Goal: Transaction & Acquisition: Purchase product/service

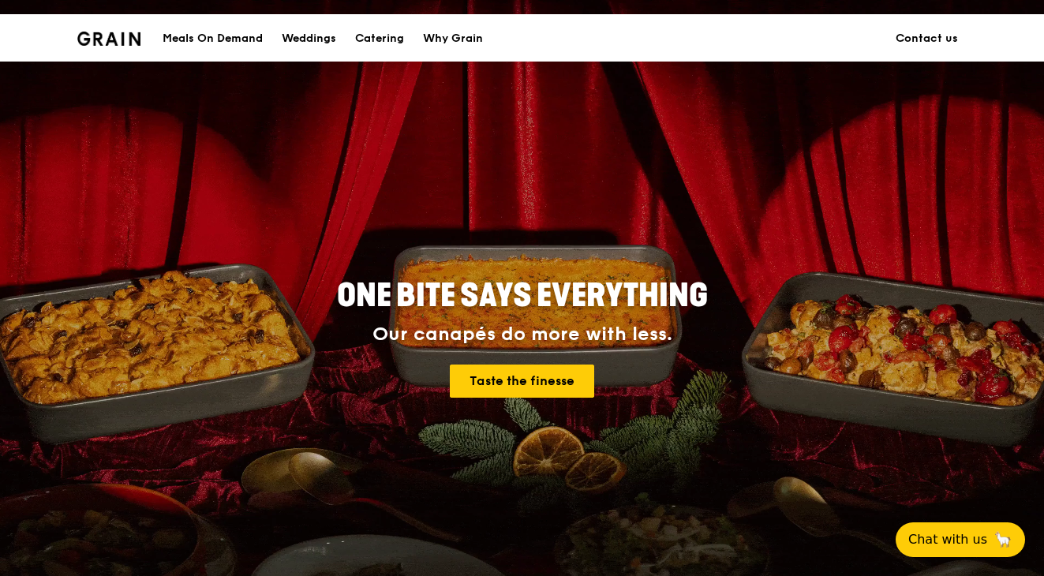
scroll to position [39, 0]
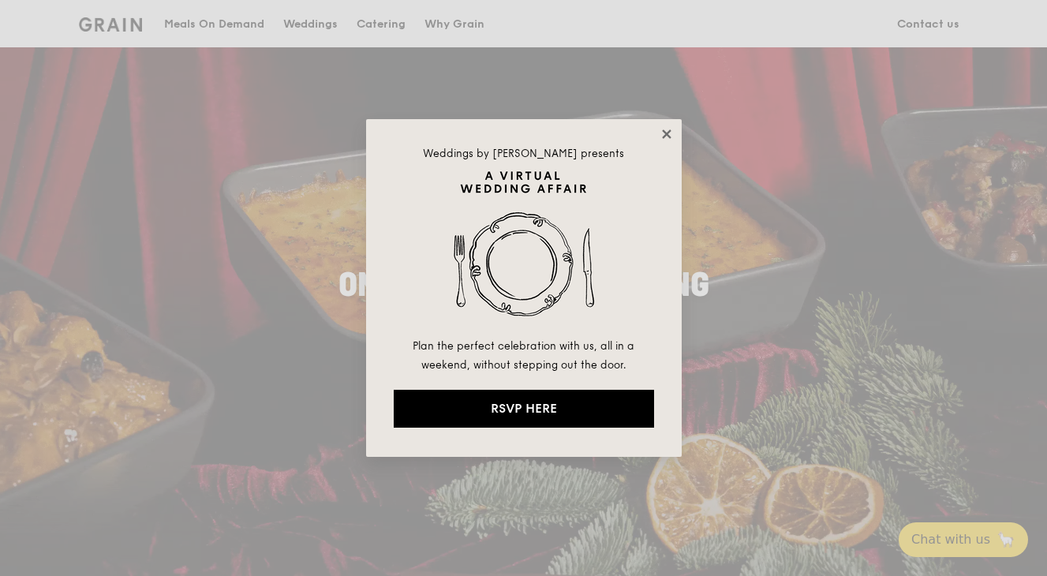
click at [666, 132] on icon at bounding box center [667, 134] width 14 height 14
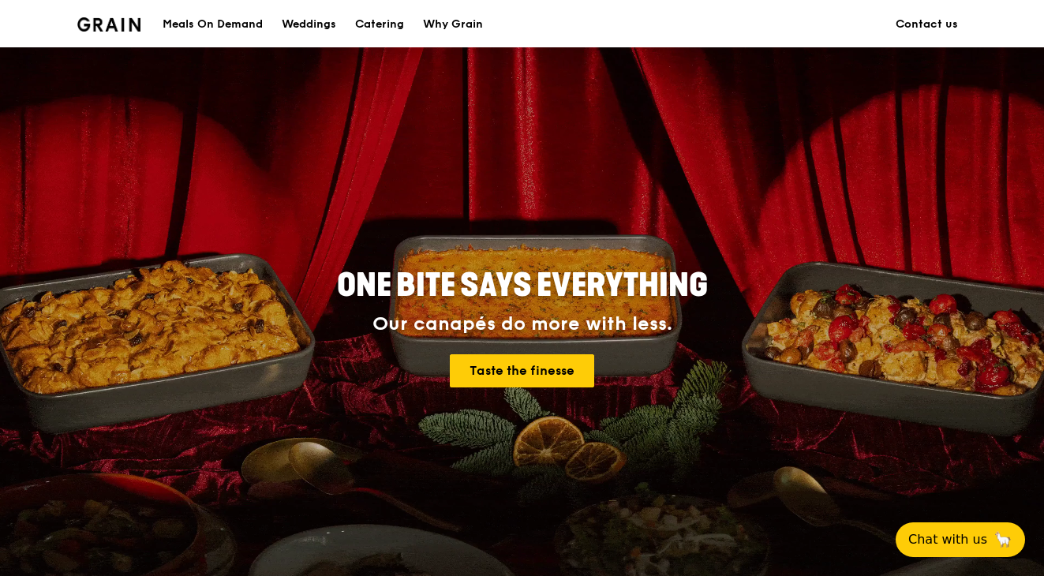
click at [231, 24] on div "Meals On Demand" at bounding box center [213, 24] width 100 height 47
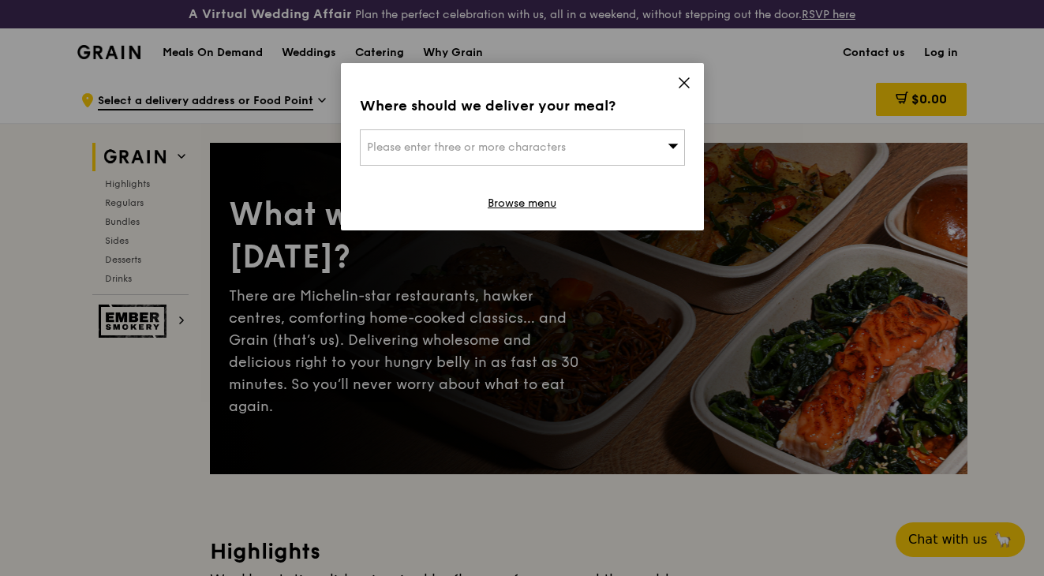
click at [622, 133] on div "Please enter three or more characters" at bounding box center [522, 147] width 325 height 36
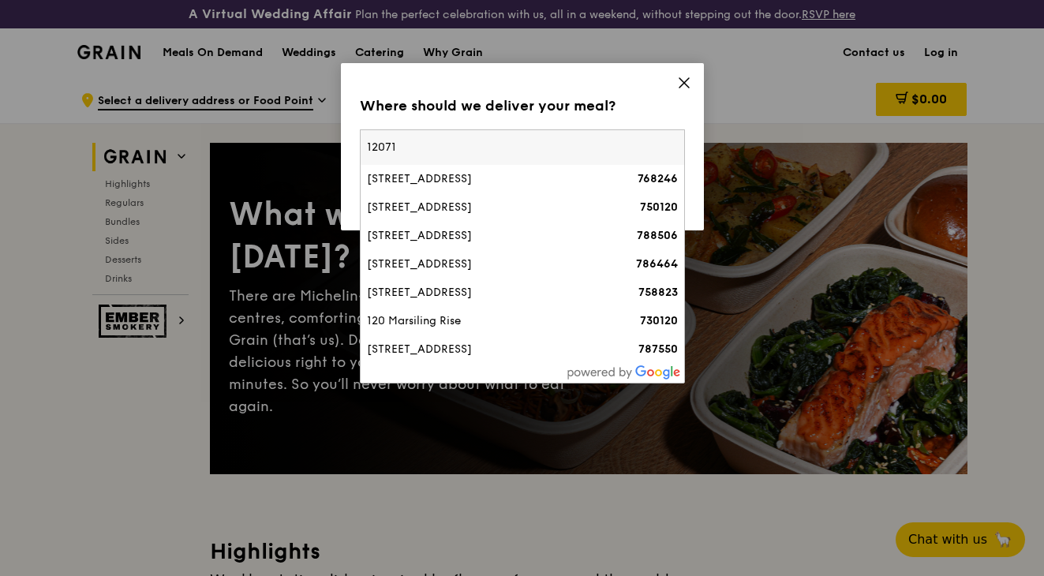
type input "120716"
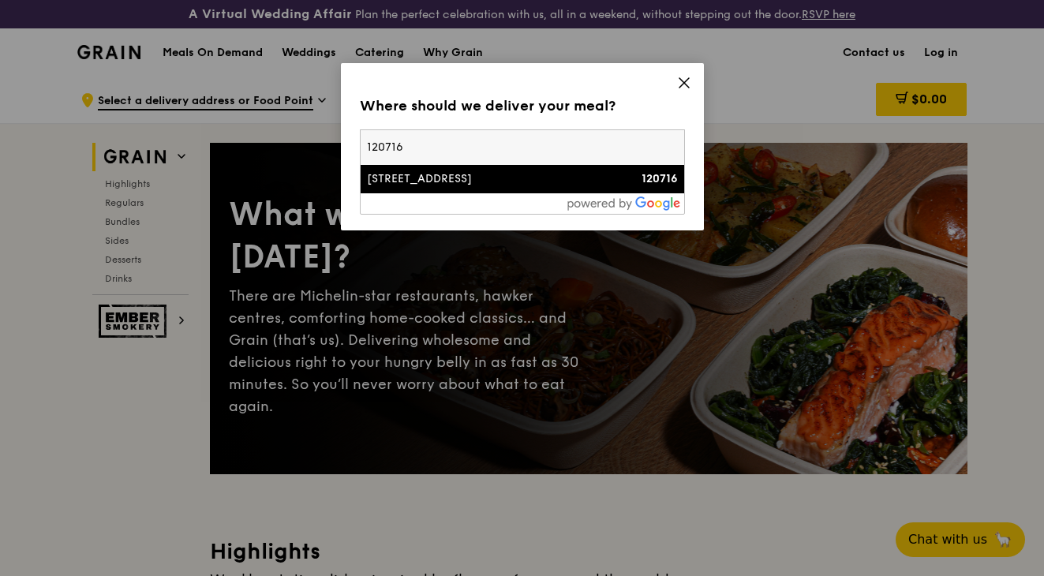
click at [543, 182] on div "[STREET_ADDRESS]" at bounding box center [484, 179] width 234 height 16
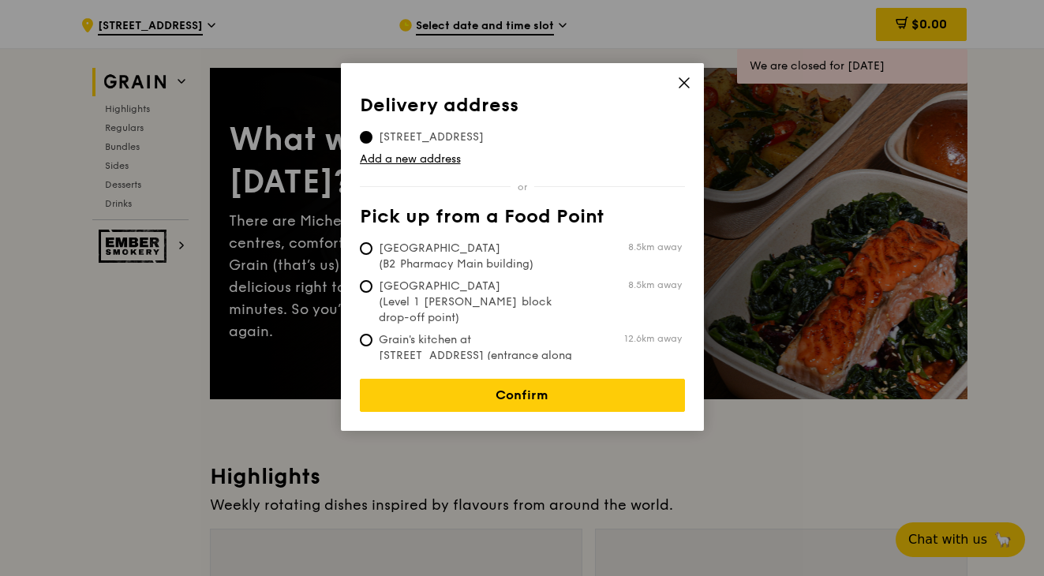
scroll to position [81, 0]
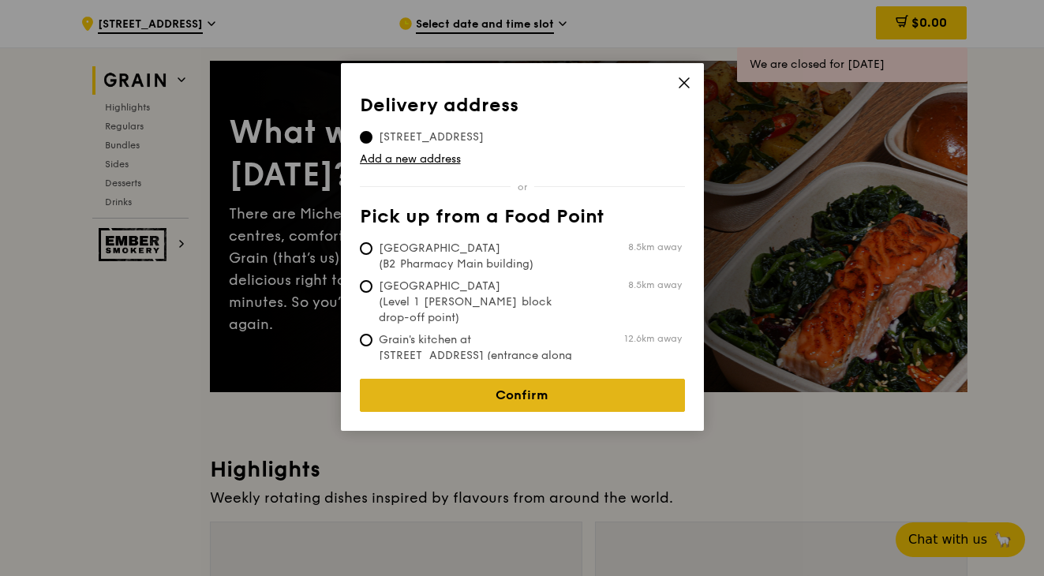
click at [496, 389] on link "Confirm" at bounding box center [522, 395] width 325 height 33
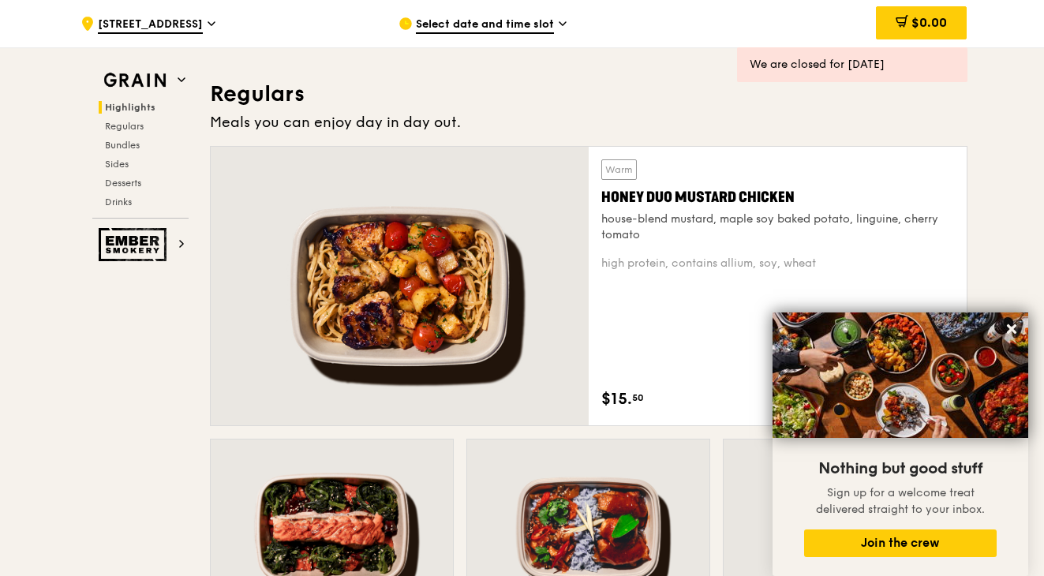
scroll to position [1072, 0]
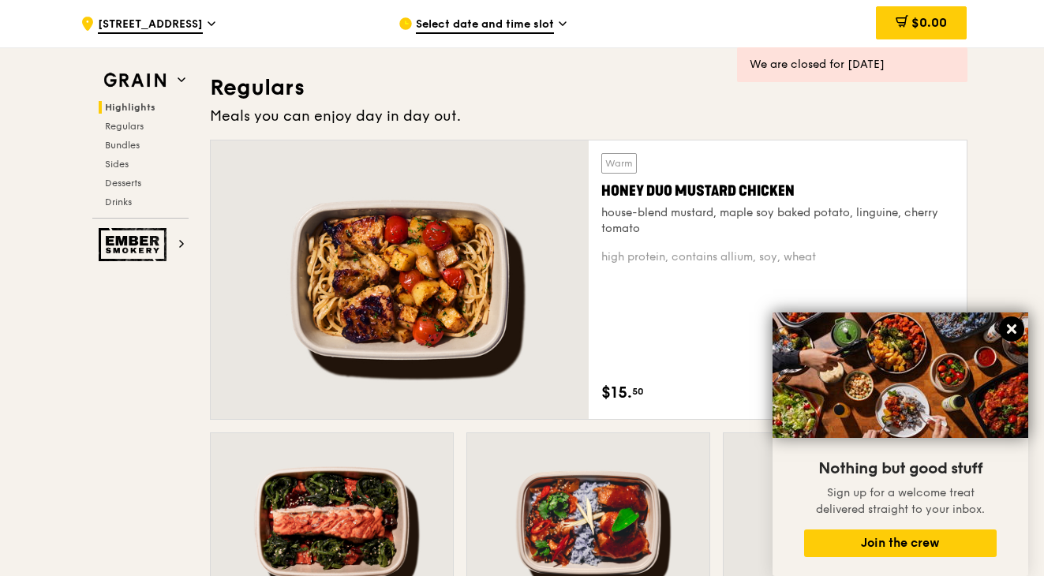
click at [1013, 328] on icon at bounding box center [1011, 328] width 9 height 9
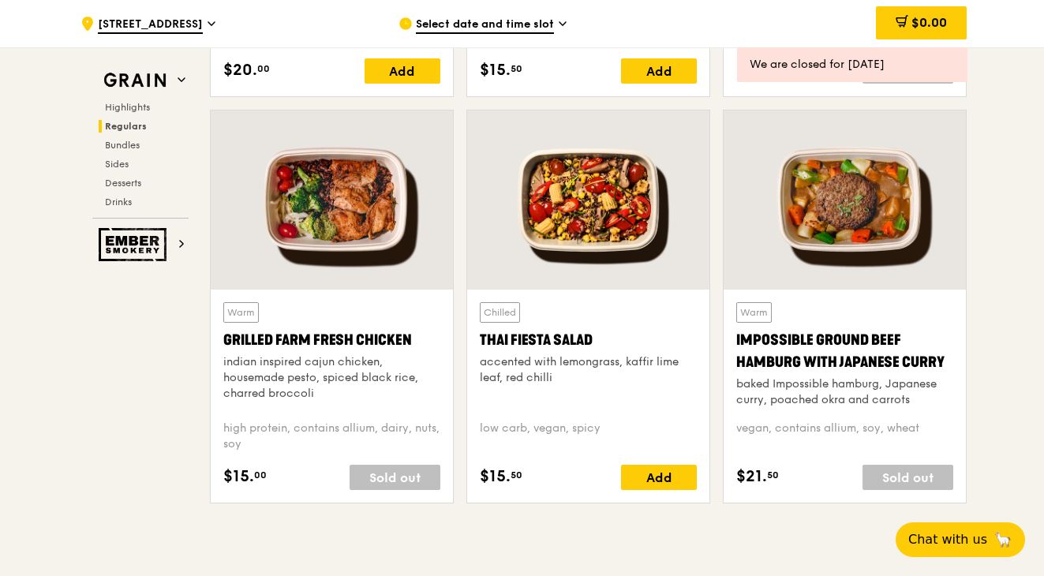
scroll to position [1800, 0]
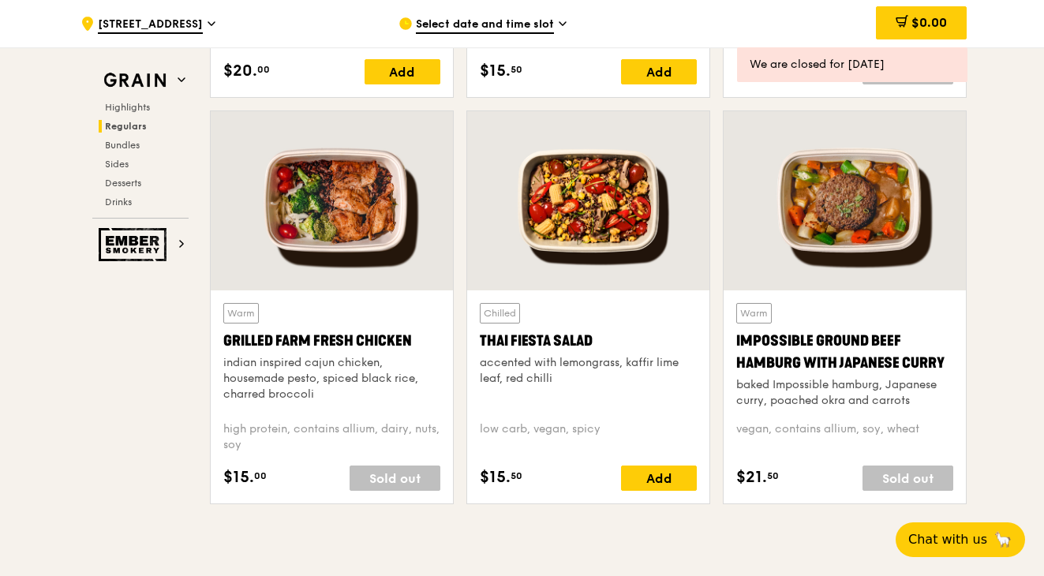
click at [358, 254] on div at bounding box center [332, 200] width 242 height 179
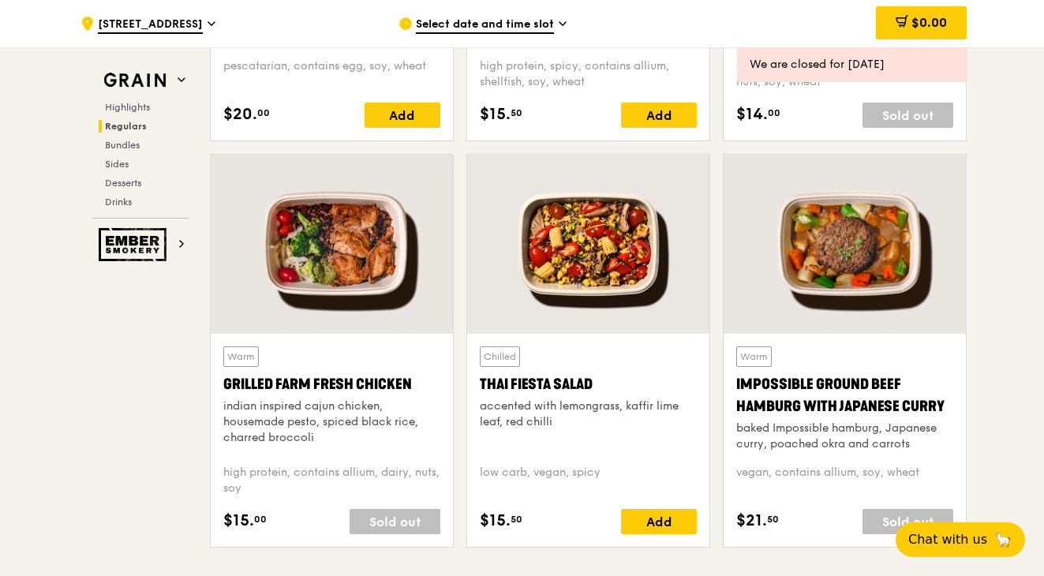
scroll to position [1672, 0]
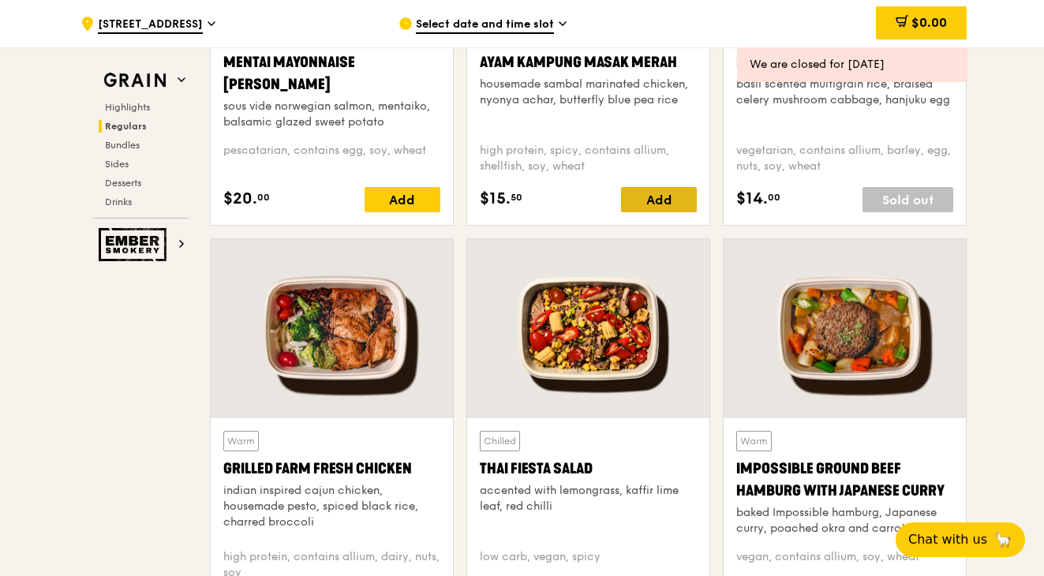
click at [682, 200] on div "Add" at bounding box center [659, 199] width 76 height 25
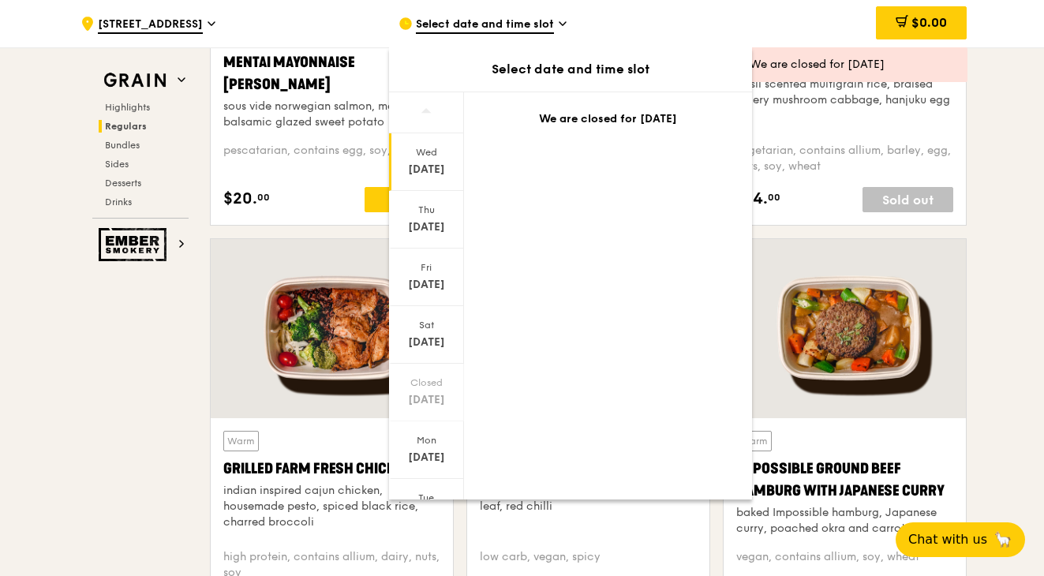
click at [431, 168] on div "[DATE]" at bounding box center [426, 170] width 70 height 16
click at [433, 217] on div "[DATE]" at bounding box center [426, 220] width 75 height 58
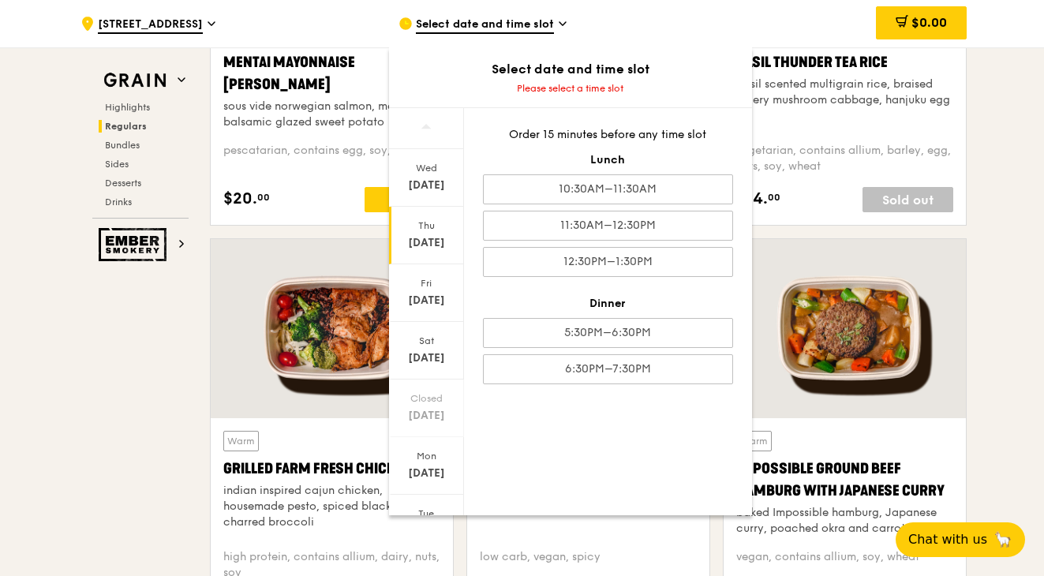
click at [868, 70] on div "Basil Thunder Tea Rice" at bounding box center [844, 62] width 217 height 22
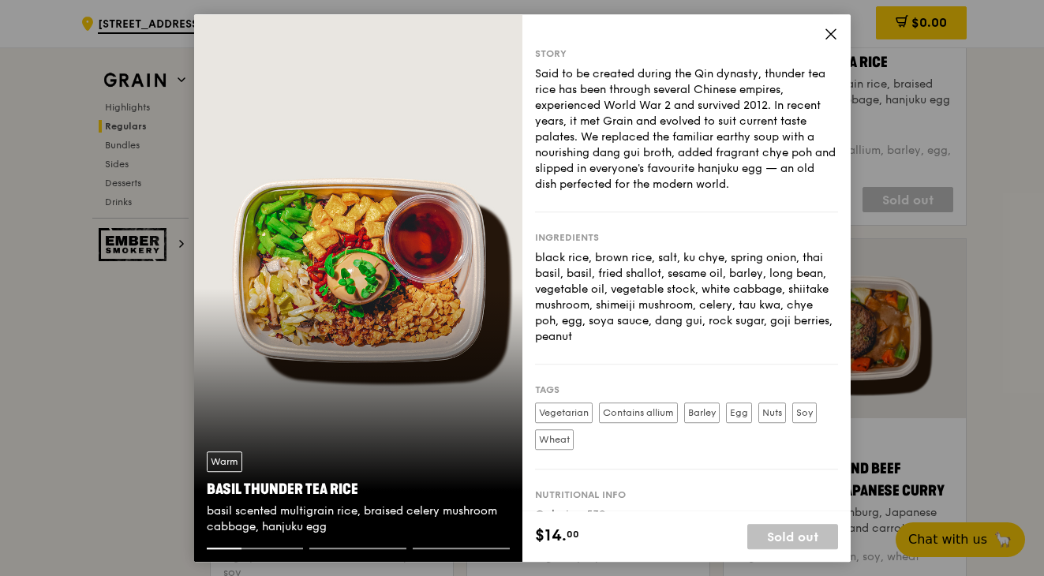
click at [838, 27] on div "Story Said to be created during the Qin dynasty, thunder tea rice has been thro…" at bounding box center [686, 262] width 328 height 497
click at [833, 35] on icon at bounding box center [831, 34] width 14 height 14
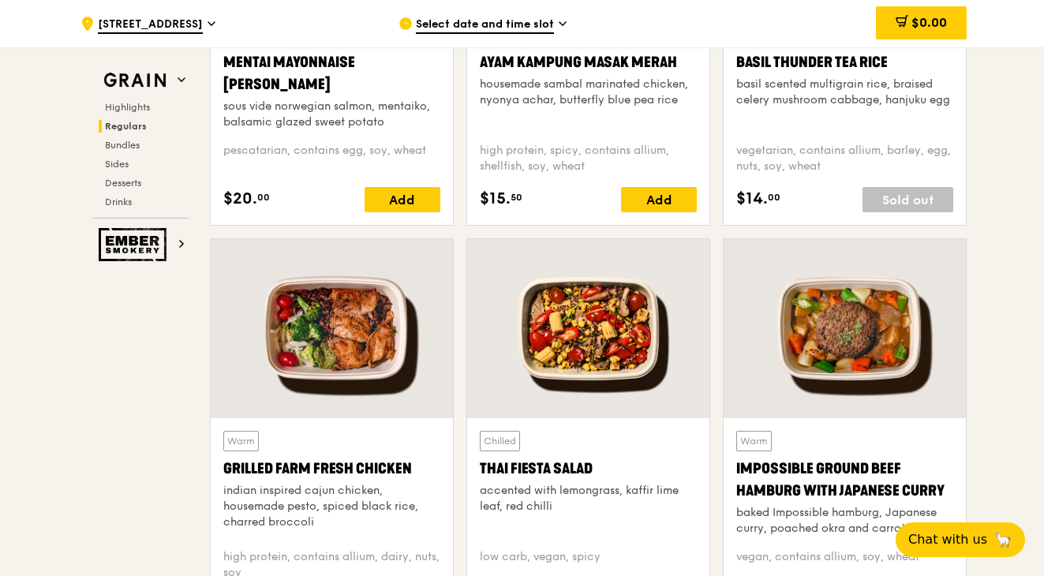
click at [575, 111] on div "Warm Ayam [GEOGRAPHIC_DATA] housemade sambal marinated chicken, nyonya achar, b…" at bounding box center [588, 77] width 217 height 106
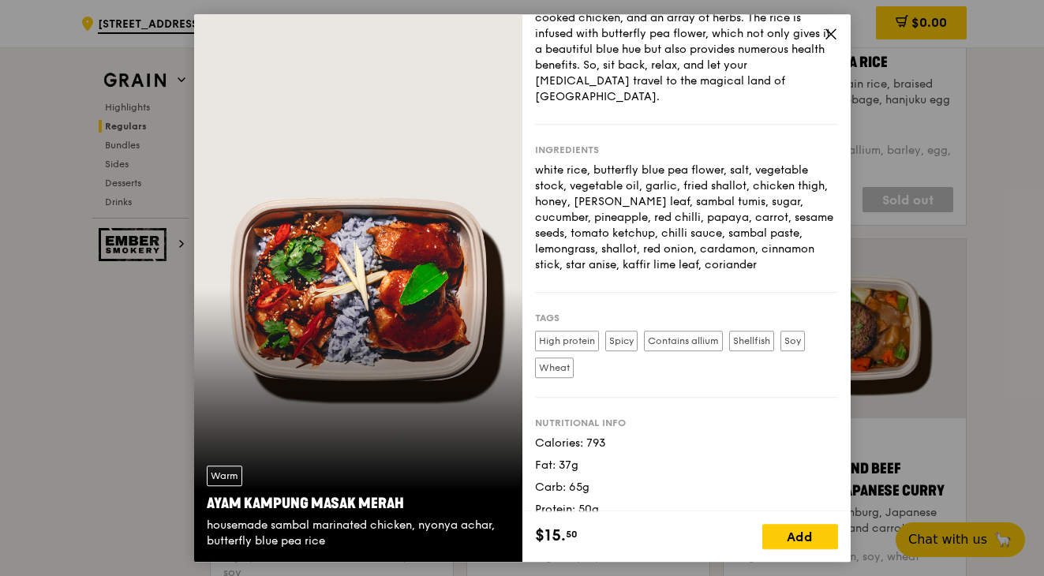
scroll to position [75, 0]
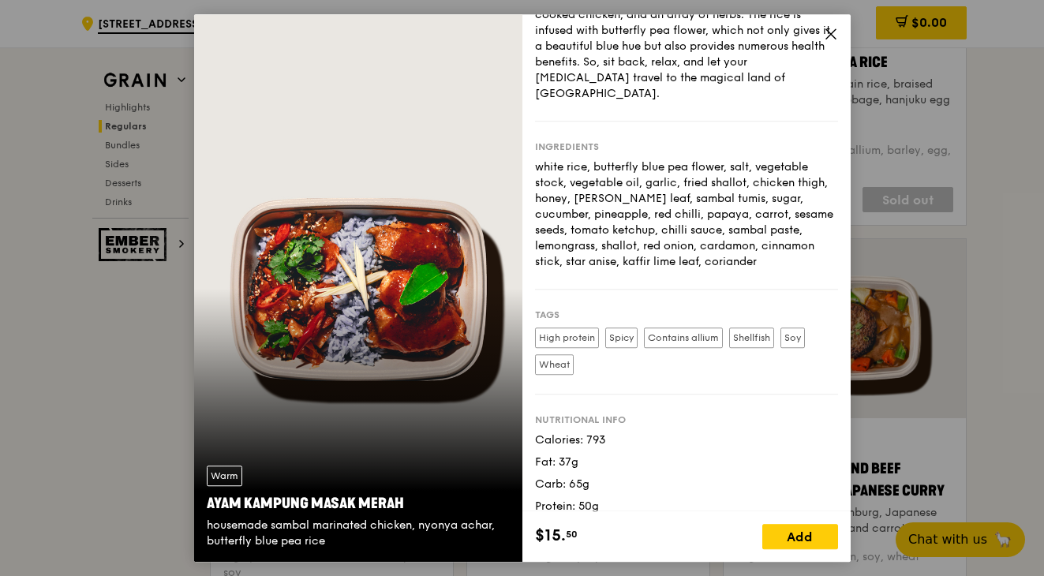
click at [830, 40] on icon at bounding box center [831, 34] width 14 height 14
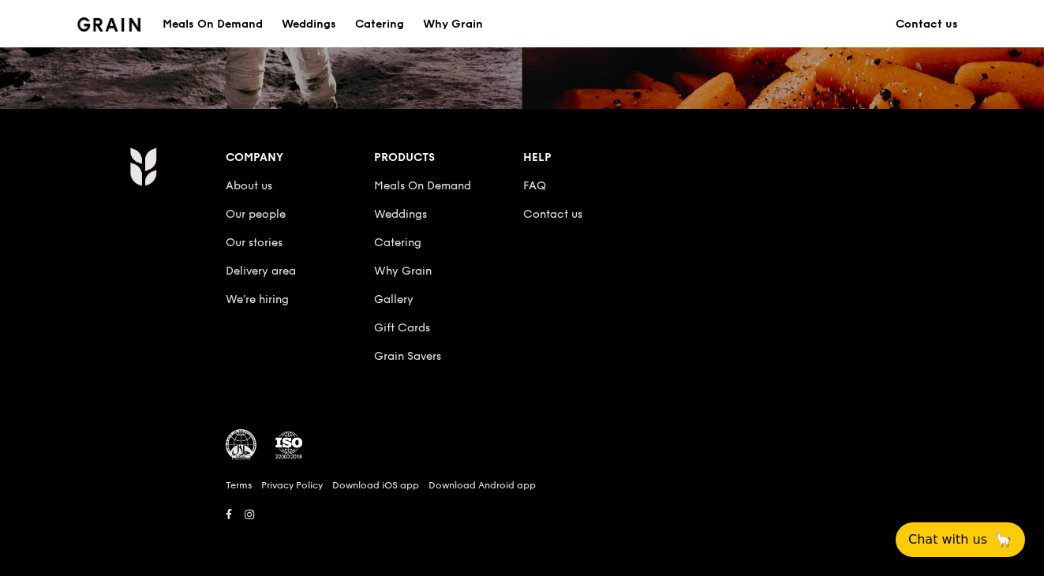
scroll to position [39, 0]
